Goal: Information Seeking & Learning: Learn about a topic

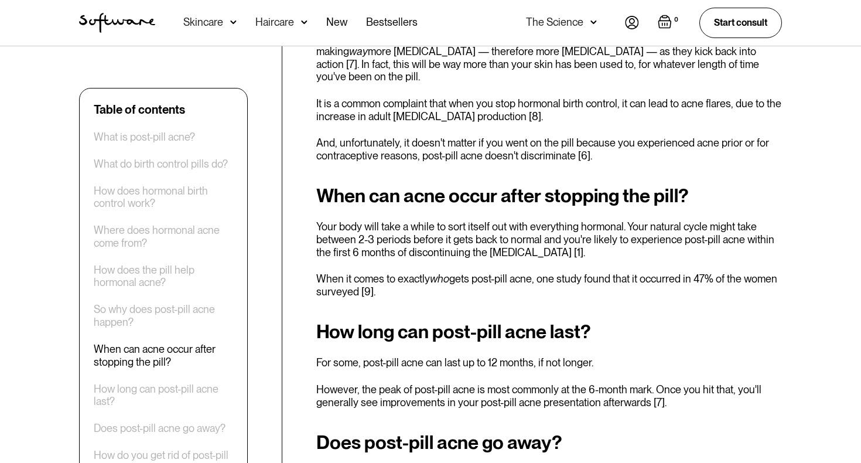
scroll to position [1766, 0]
click at [398, 272] on p "When it comes to exactly who gets post-pill acne, one study found that it occur…" at bounding box center [549, 284] width 466 height 25
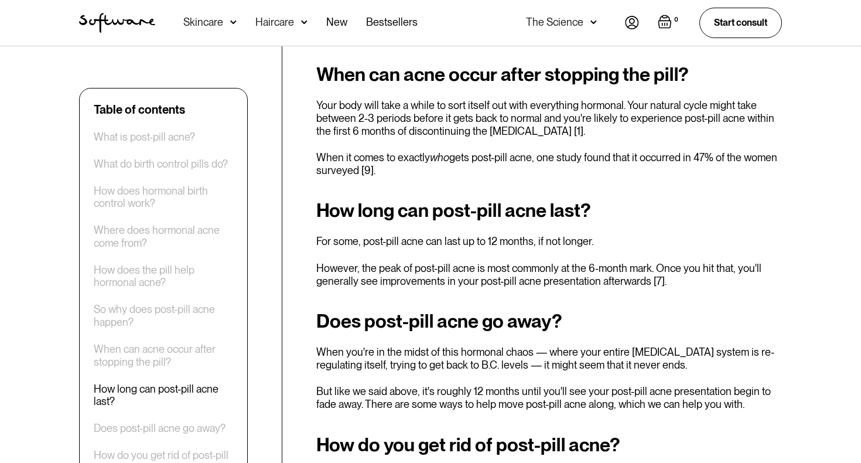
scroll to position [1887, 0]
click at [386, 216] on div "How long can post-pill acne last? For some, post-pill acne can last up to 12 mo…" at bounding box center [549, 242] width 466 height 87
drag, startPoint x: 384, startPoint y: 209, endPoint x: 386, endPoint y: 217, distance: 9.0
click at [386, 217] on div "How long can post-pill acne last? For some, post-pill acne can last up to 12 mo…" at bounding box center [549, 242] width 466 height 87
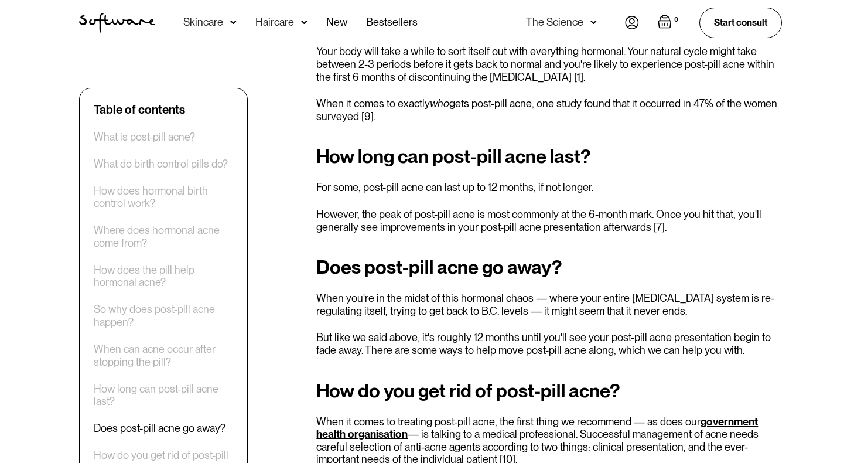
scroll to position [1953, 0]
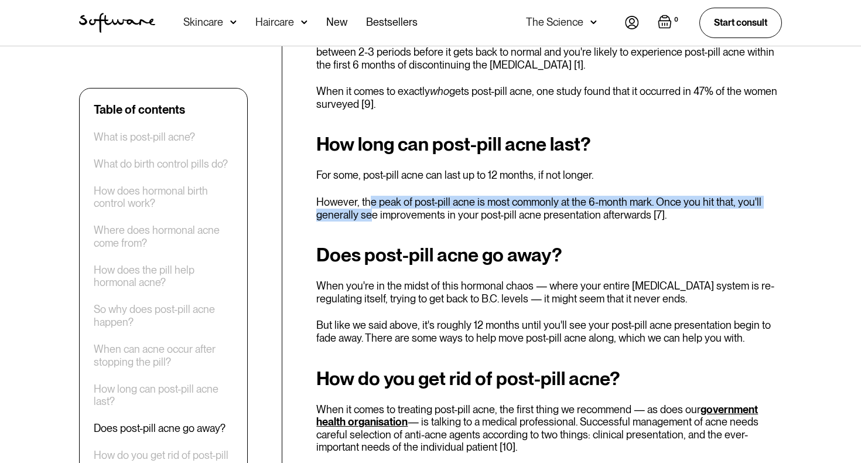
drag, startPoint x: 371, startPoint y: 166, endPoint x: 374, endPoint y: 183, distance: 17.2
click at [374, 196] on p "However, the peak of post-pill acne is most commonly at the 6-month mark. Once …" at bounding box center [549, 208] width 466 height 25
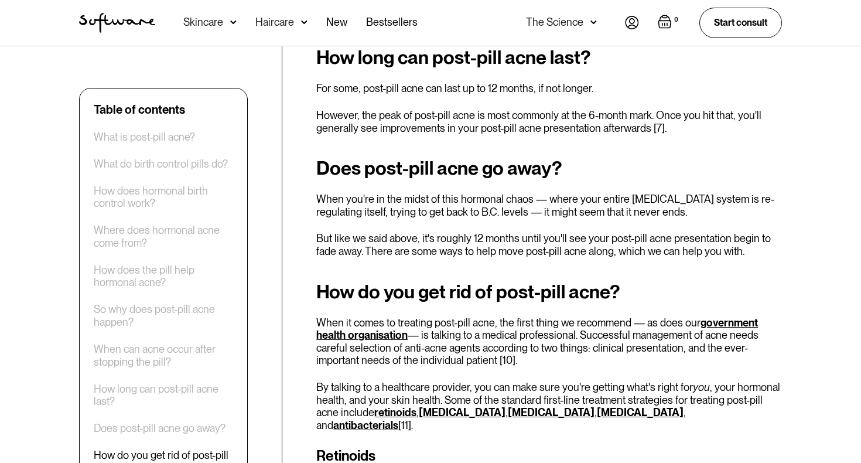
scroll to position [2058, 0]
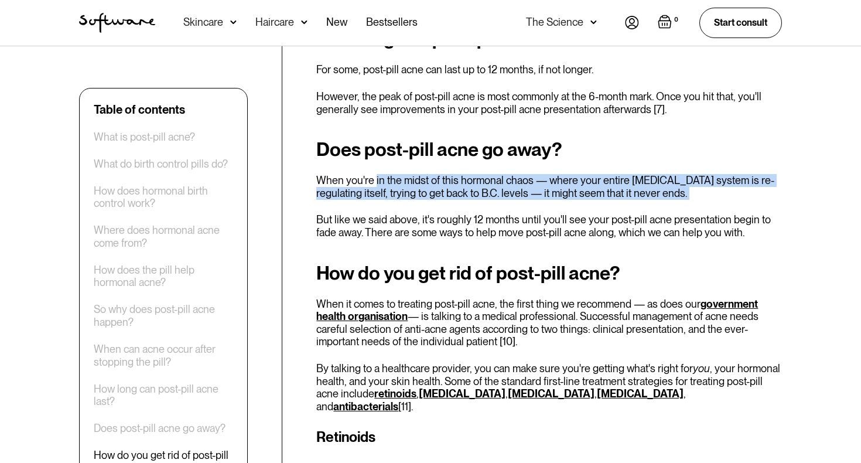
drag, startPoint x: 374, startPoint y: 145, endPoint x: 383, endPoint y: 166, distance: 22.9
click at [383, 166] on div "Does post-pill acne go away? When you're in the midst of this hormonal chaos — …" at bounding box center [549, 189] width 466 height 100
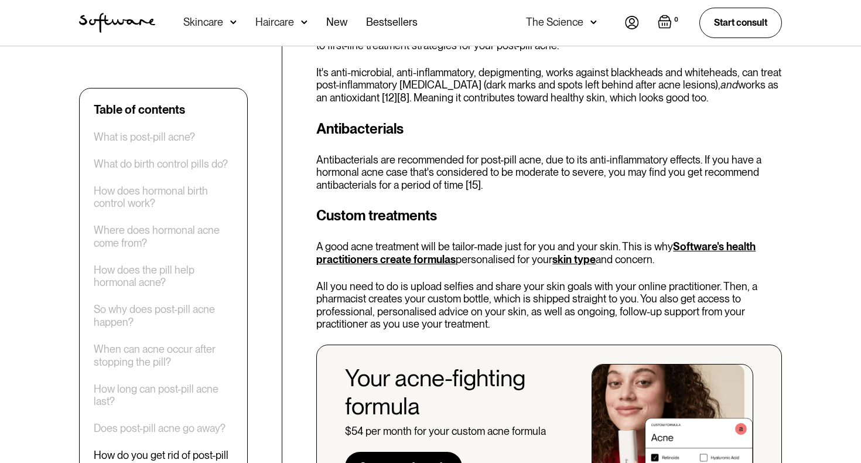
scroll to position [2847, 0]
